Goal: Task Accomplishment & Management: Manage account settings

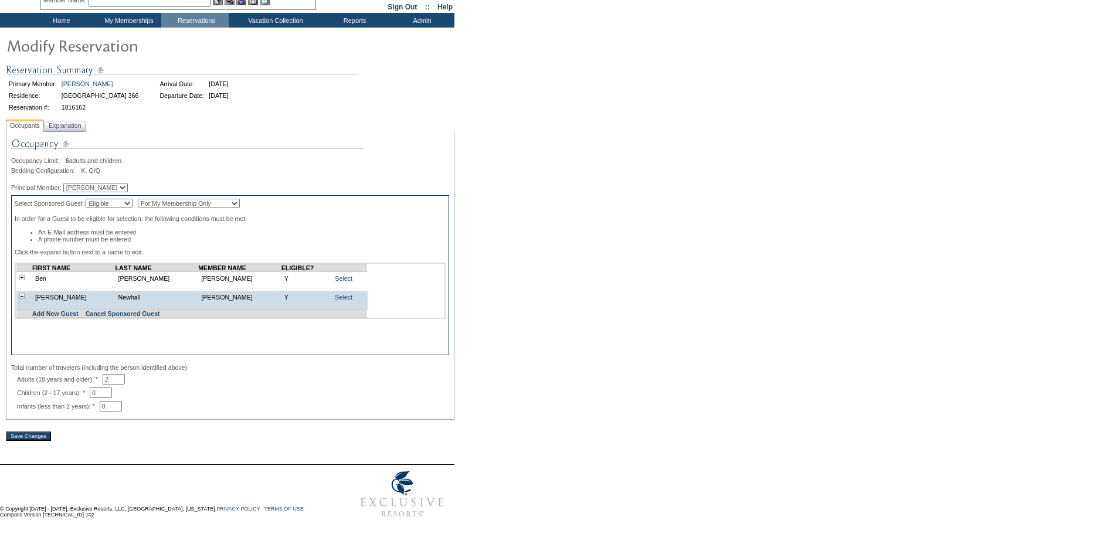
scroll to position [69, 0]
click at [335, 275] on link "Select" at bounding box center [344, 278] width 18 height 7
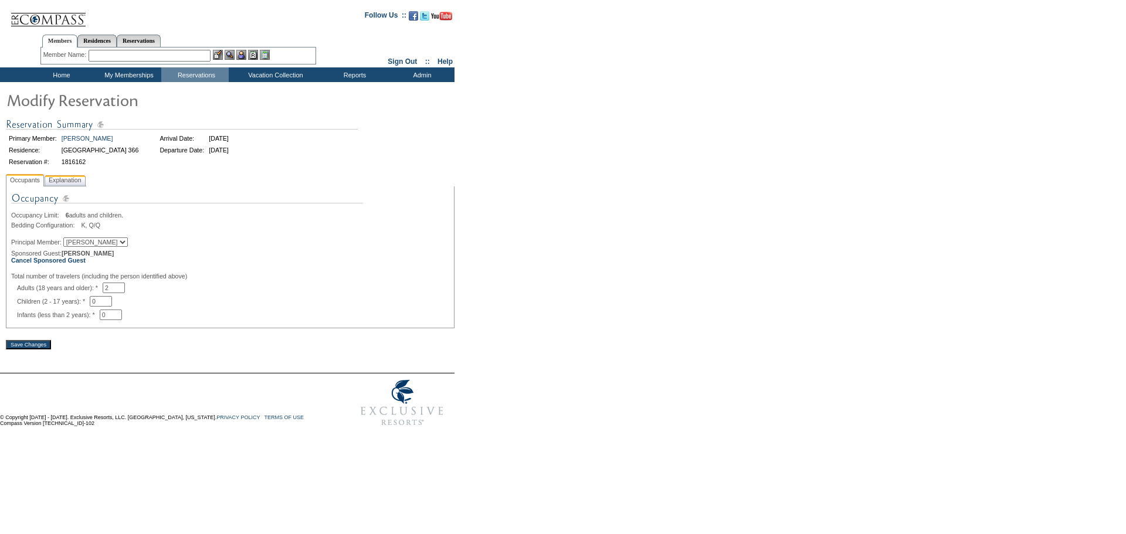
click at [75, 181] on span "Explanation" at bounding box center [65, 180] width 38 height 12
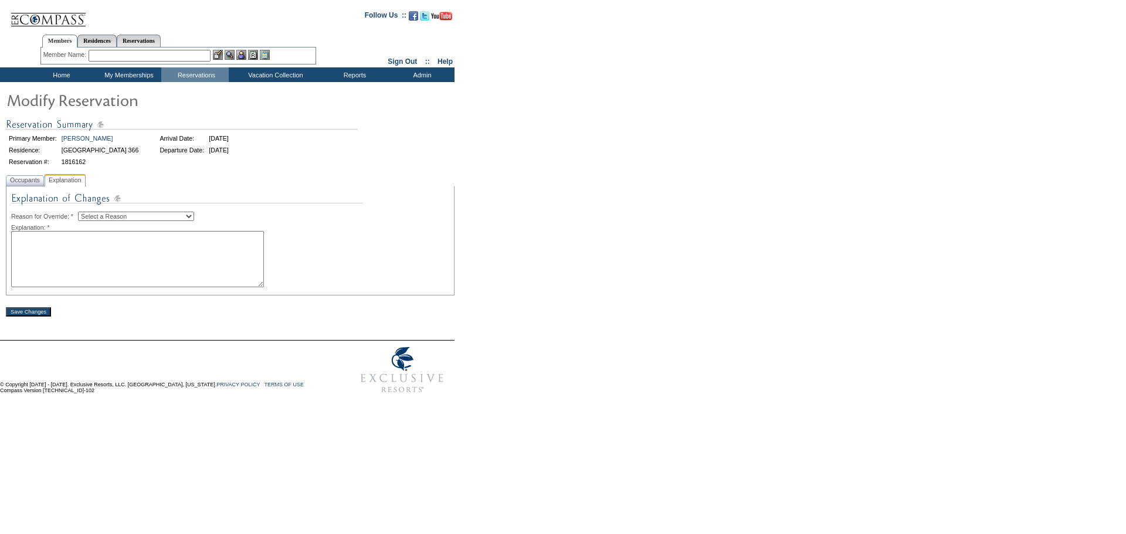
click at [117, 219] on select "Select a Reason Creating Continuous Stay Days Rebooked After Cancellation Editi…" at bounding box center [136, 216] width 116 height 9
select select "1045"
click at [87, 214] on select "Select a Reason Creating Continuous Stay Days Rebooked After Cancellation Editi…" at bounding box center [136, 216] width 116 height 9
drag, startPoint x: 138, startPoint y: 269, endPoint x: 150, endPoint y: 259, distance: 15.4
click at [148, 260] on textarea at bounding box center [137, 259] width 253 height 56
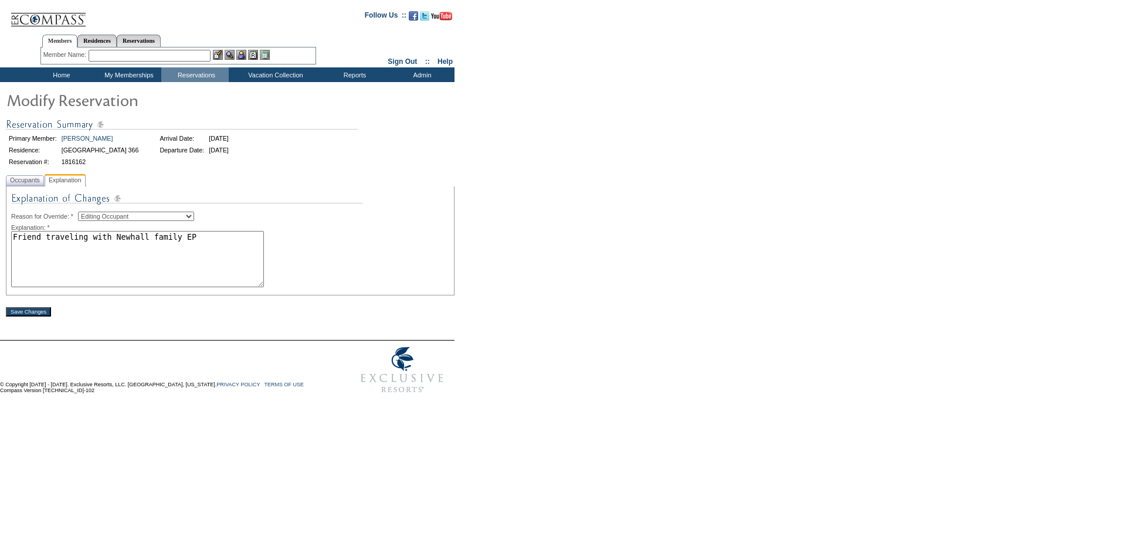
type textarea "Friend traveling with Newhall family EP"
click at [43, 317] on input "Save Changes" at bounding box center [28, 311] width 45 height 9
